Goal: Task Accomplishment & Management: Manage account settings

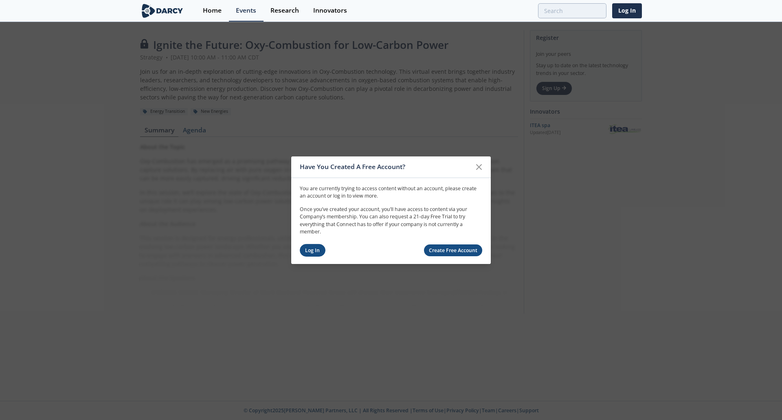
click at [317, 254] on link "Log In" at bounding box center [313, 250] width 26 height 13
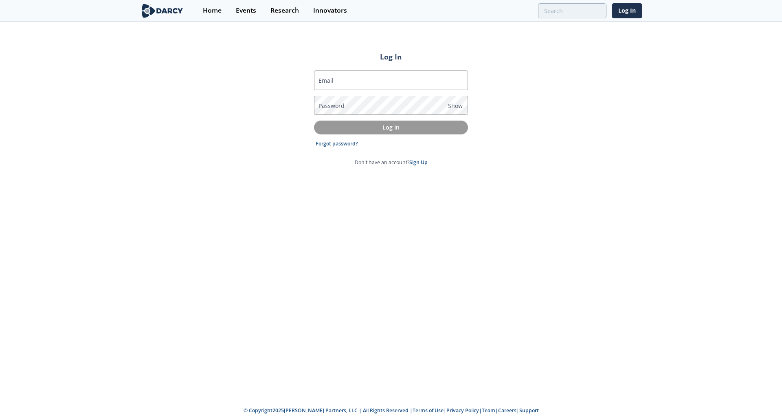
type input "eddie_borden@oxy.com"
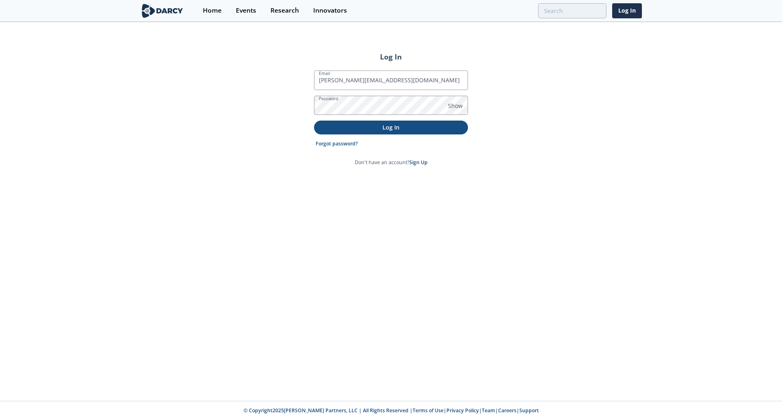
click at [382, 130] on p "Log In" at bounding box center [391, 127] width 143 height 9
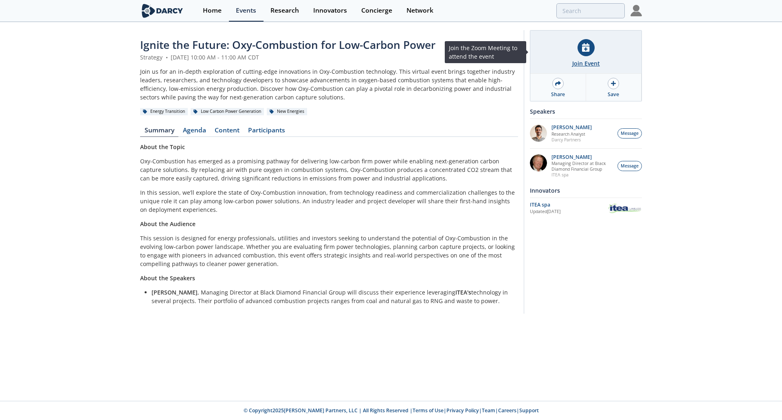
click at [586, 52] on div at bounding box center [586, 47] width 17 height 17
